Goal: Task Accomplishment & Management: Manage account settings

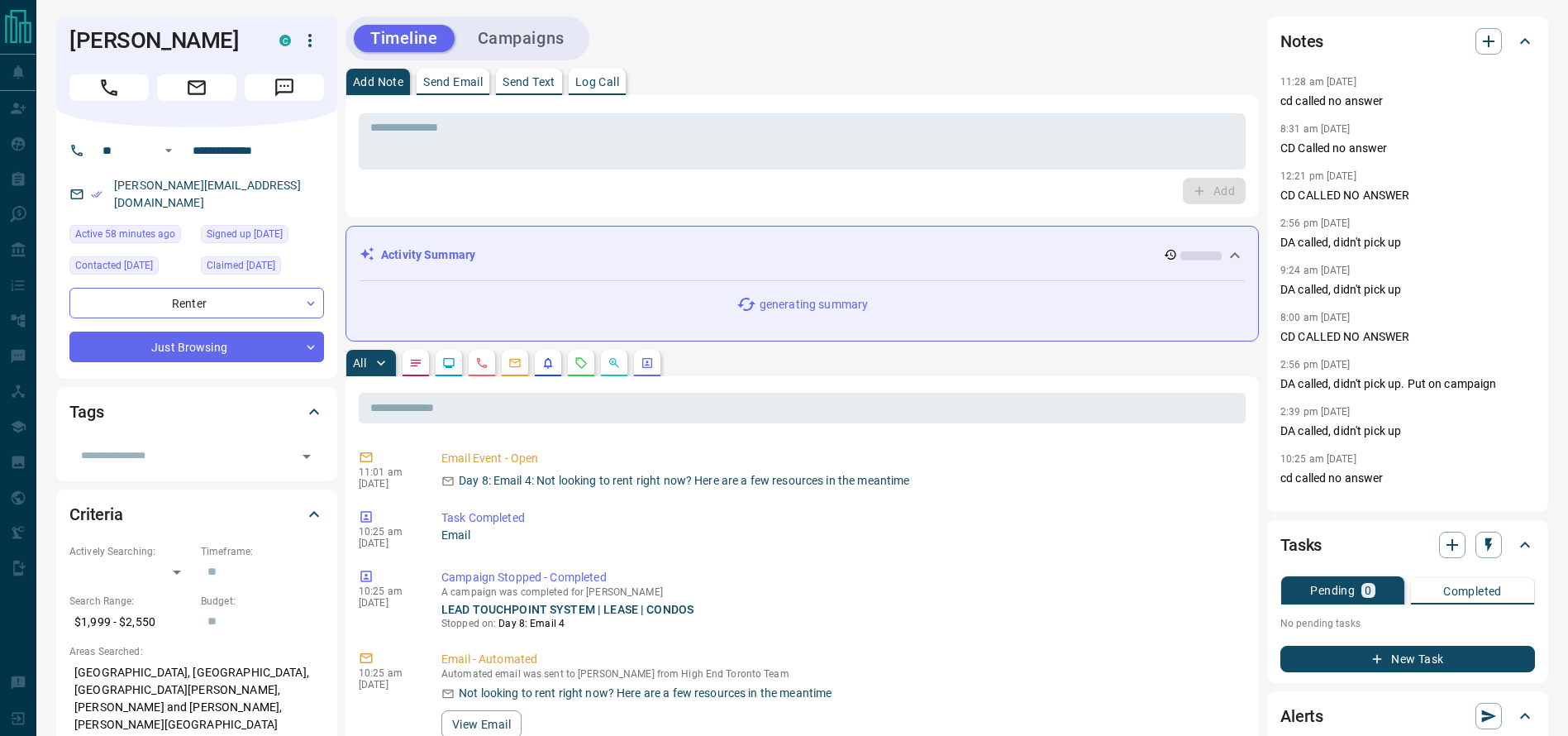
click at [970, 30] on div "Timeline Campaigns" at bounding box center [802, 38] width 913 height 44
click at [975, 48] on div "Timeline Campaigns" at bounding box center [802, 38] width 913 height 44
drag, startPoint x: 1073, startPoint y: 64, endPoint x: 1106, endPoint y: 53, distance: 34.8
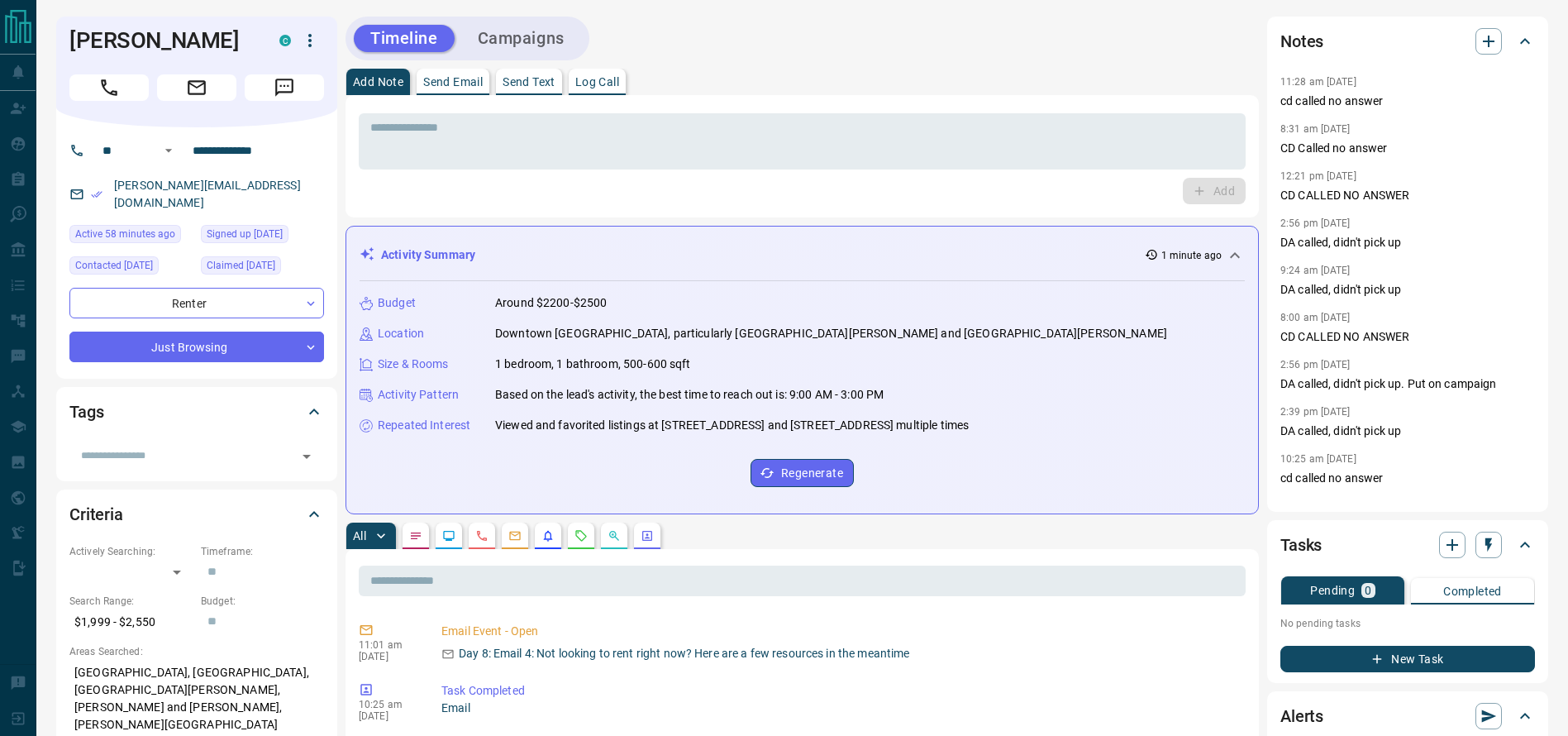
click at [101, 64] on div "[PERSON_NAME] C" at bounding box center [197, 72] width 281 height 111
click at [99, 87] on icon "Call" at bounding box center [109, 87] width 21 height 21
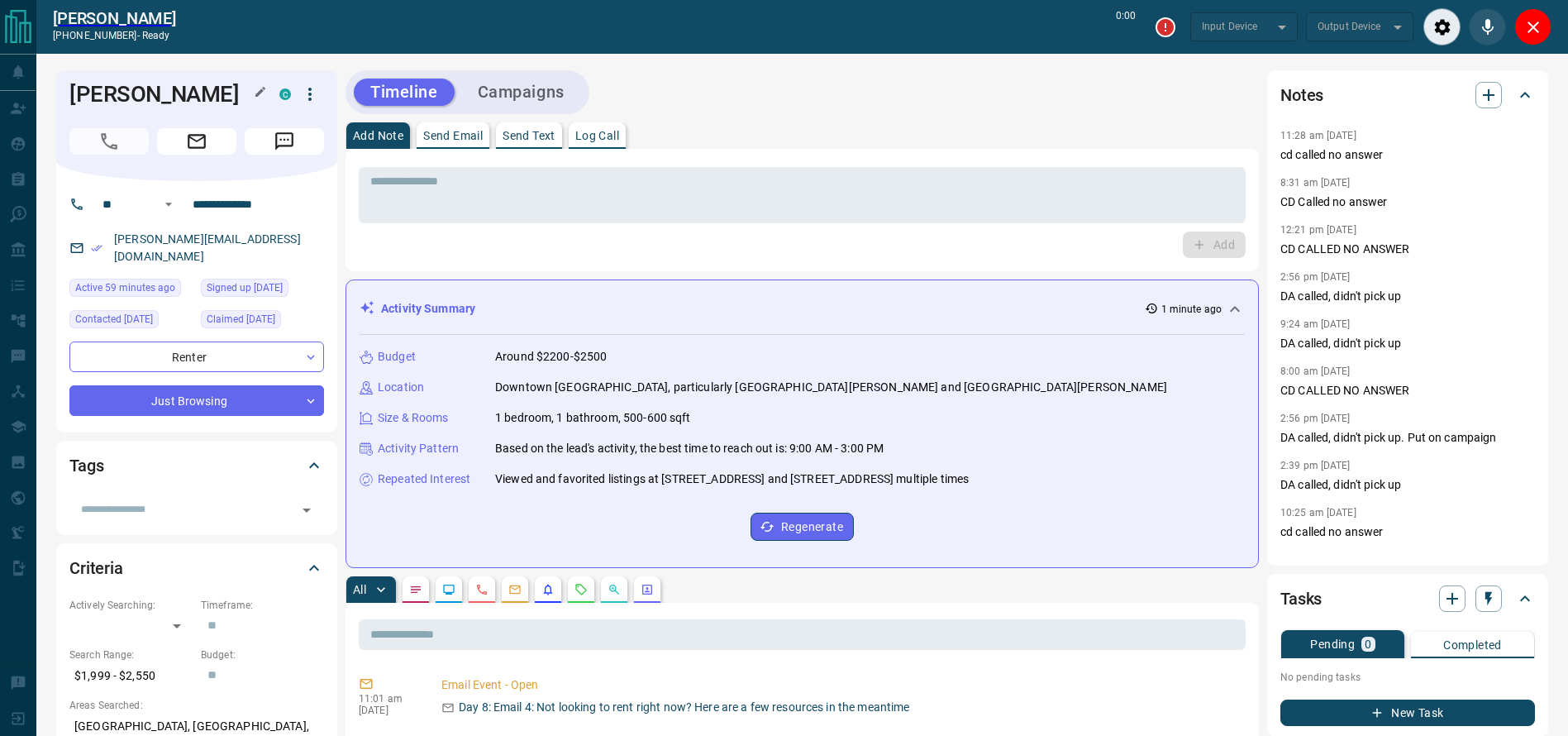
type input "*******"
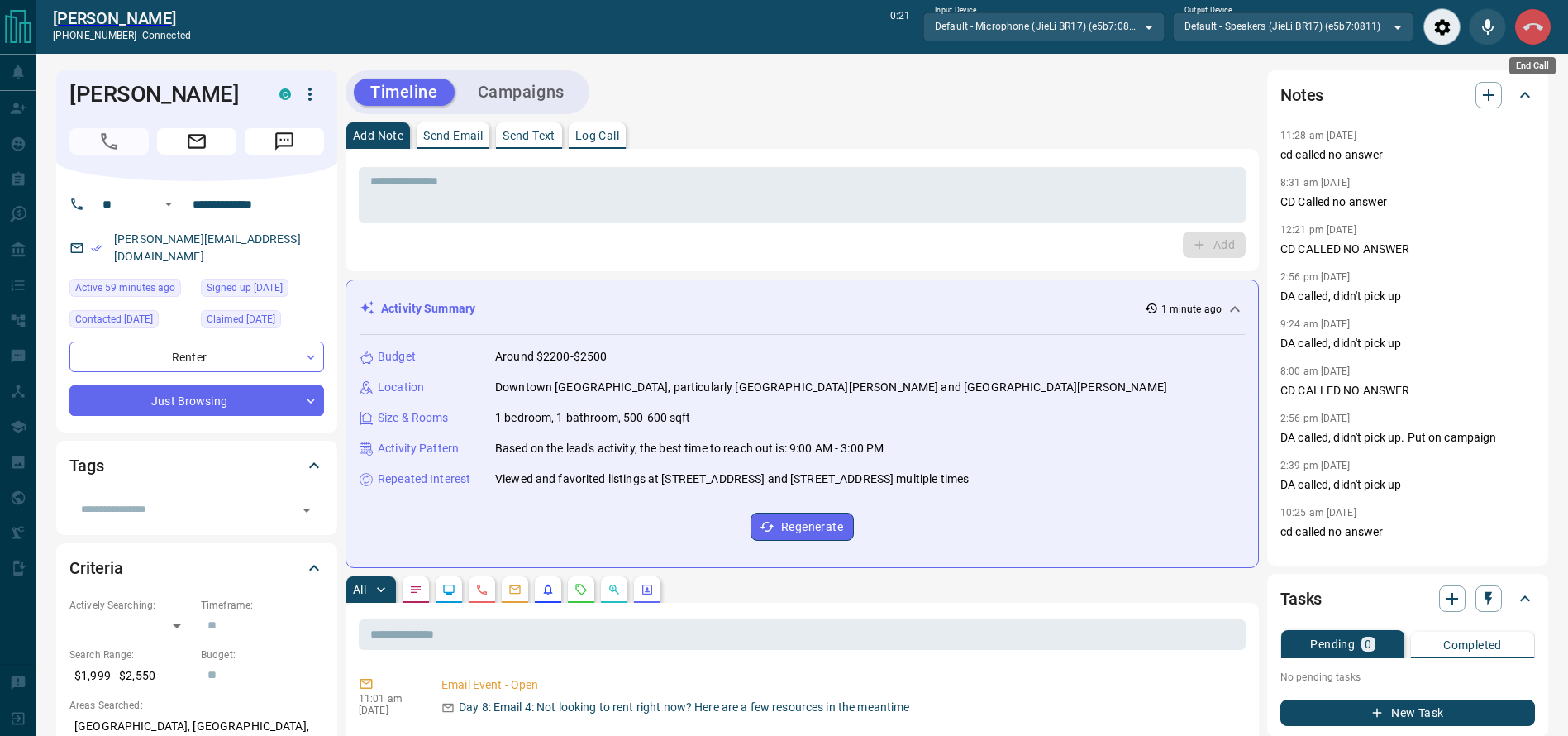
click at [1539, 30] on icon "End Call" at bounding box center [1533, 27] width 19 height 19
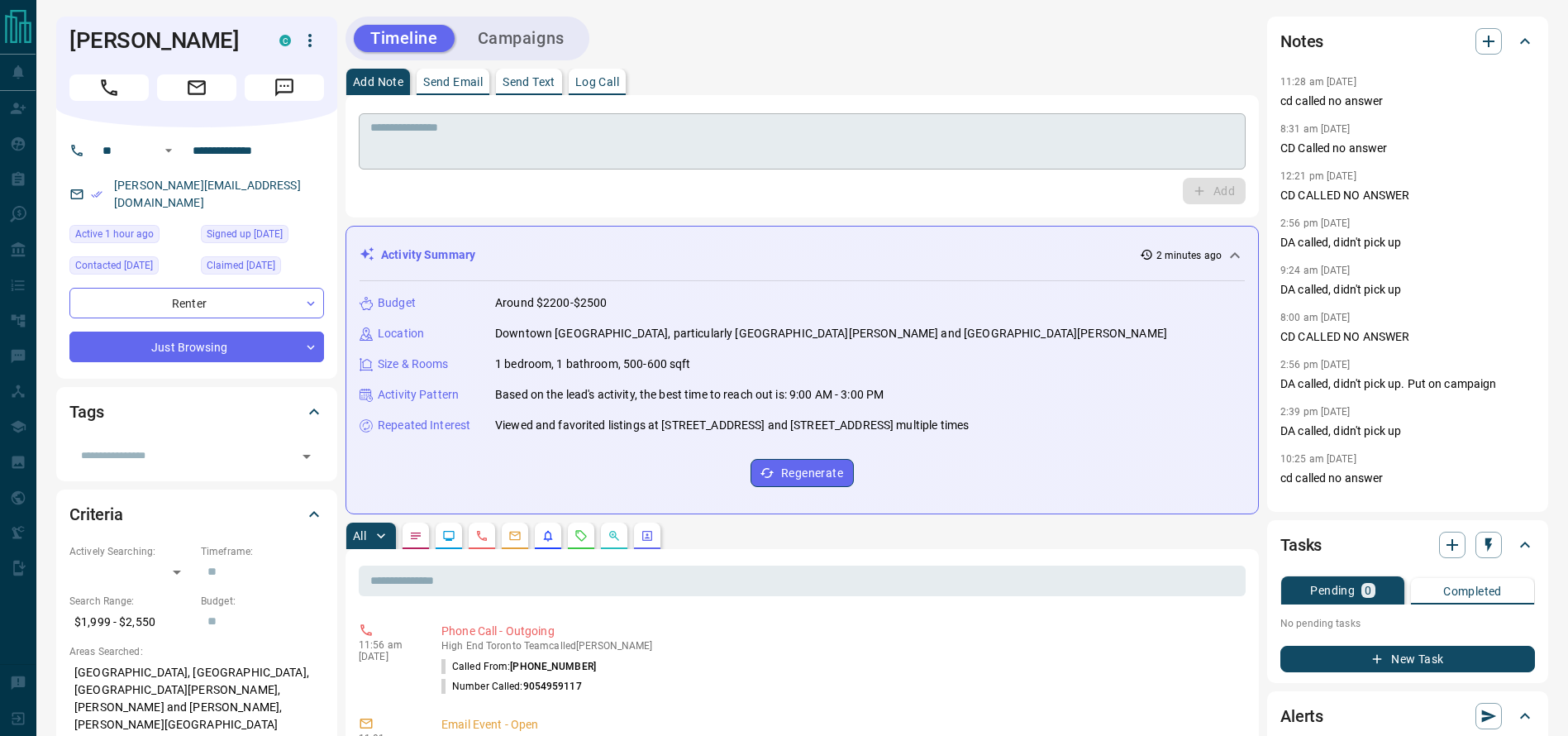
click at [905, 162] on div "* ​" at bounding box center [802, 142] width 887 height 56
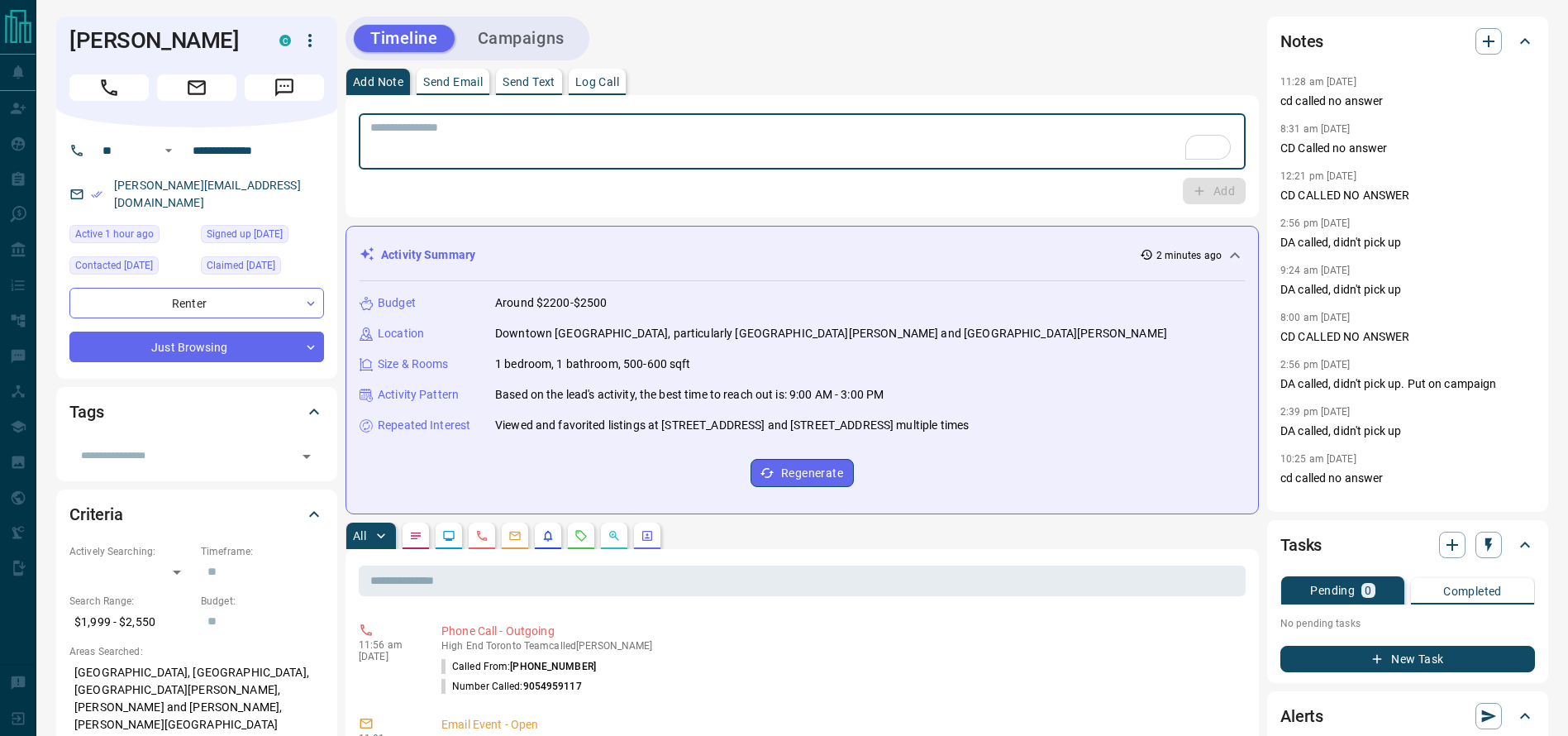
type textarea "*"
type textarea "**********"
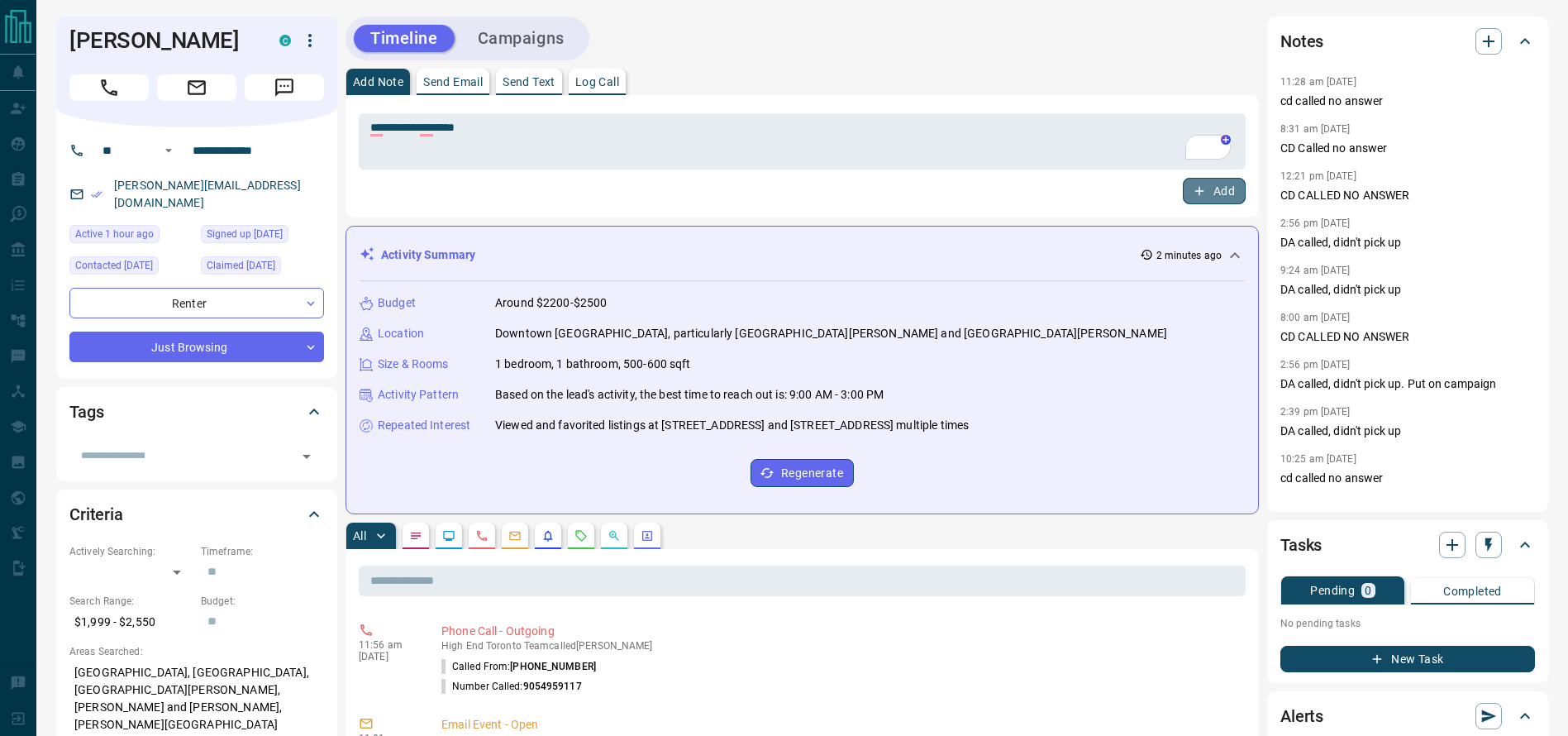
click at [1207, 188] on button "Add" at bounding box center [1214, 190] width 63 height 26
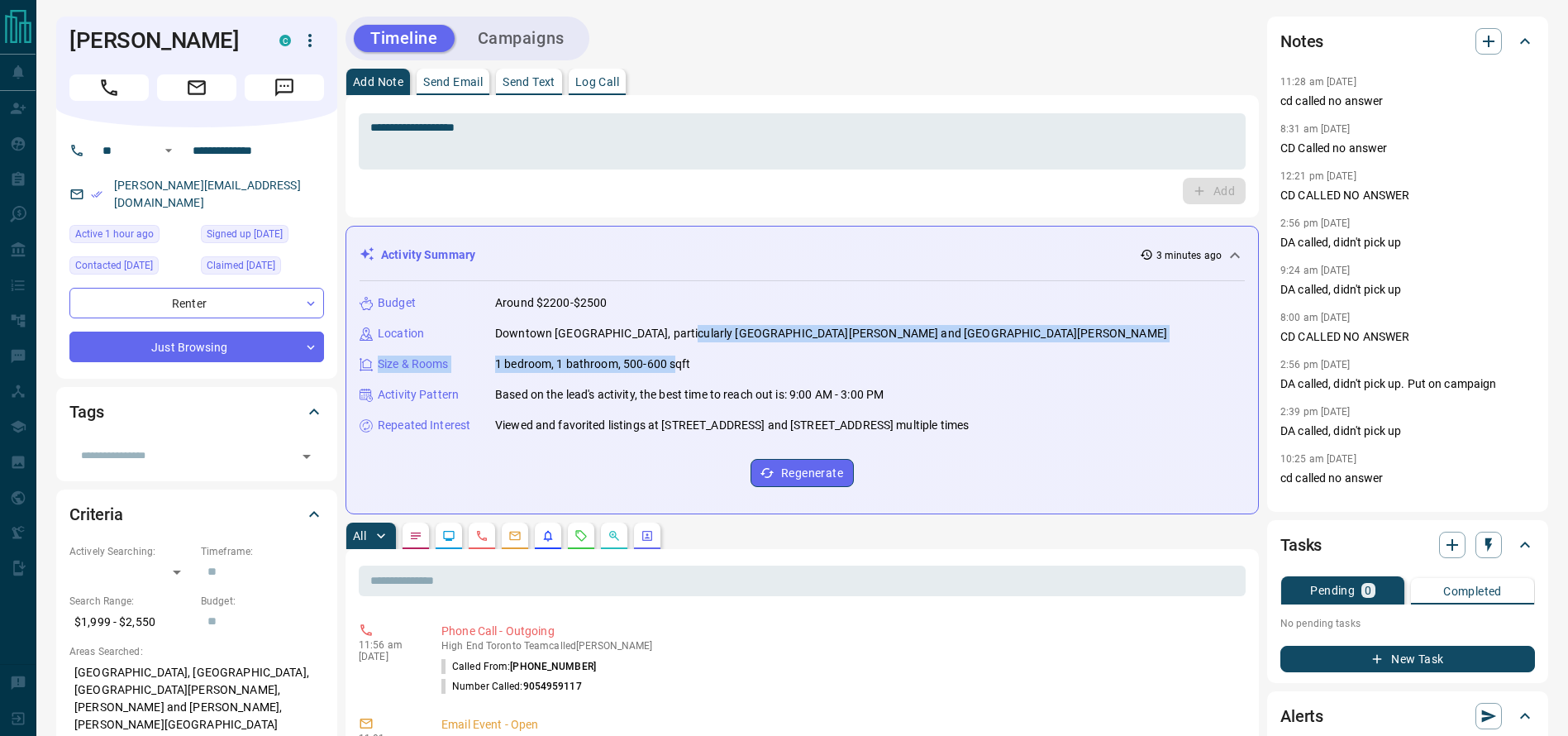
click at [671, 344] on div "Budget Around $2200-$2500 Location Downtown [GEOGRAPHIC_DATA], particularly [GE…" at bounding box center [802, 391] width 885 height 219
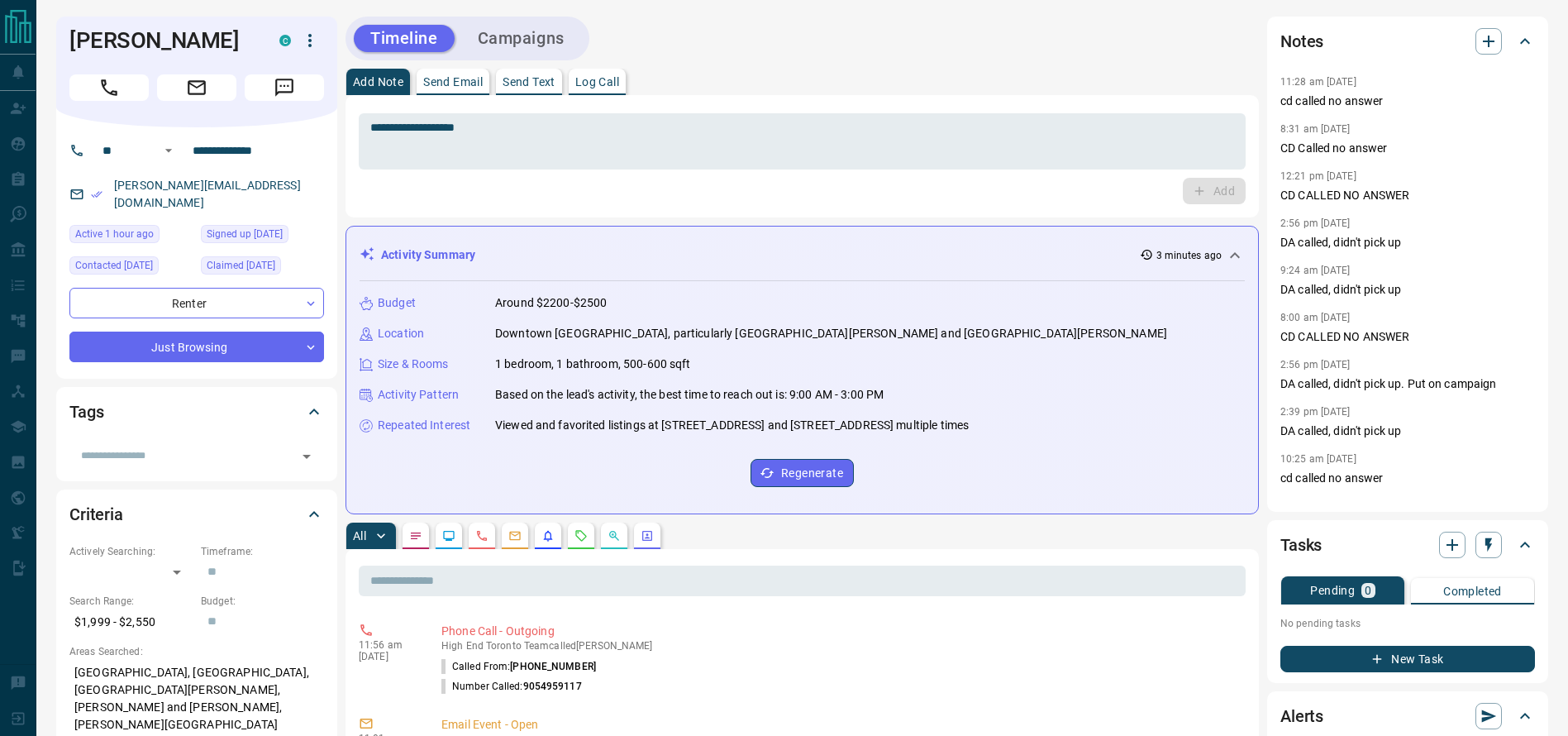
click at [637, 299] on div "Budget Around $2200-$2500" at bounding box center [802, 303] width 885 height 17
